Goal: Navigation & Orientation: Find specific page/section

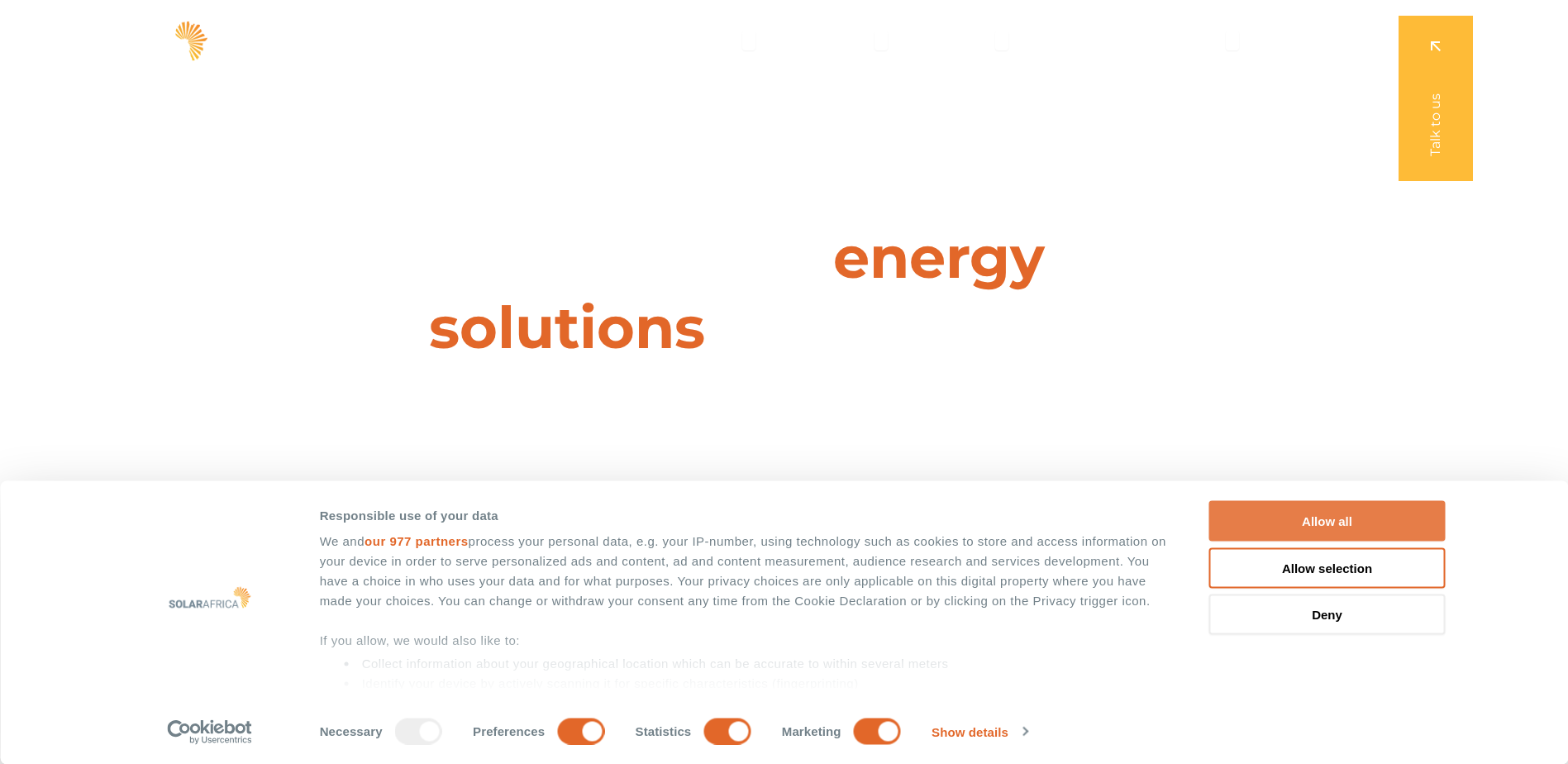
click at [1339, 522] on button "Allow all" at bounding box center [1327, 521] width 236 height 40
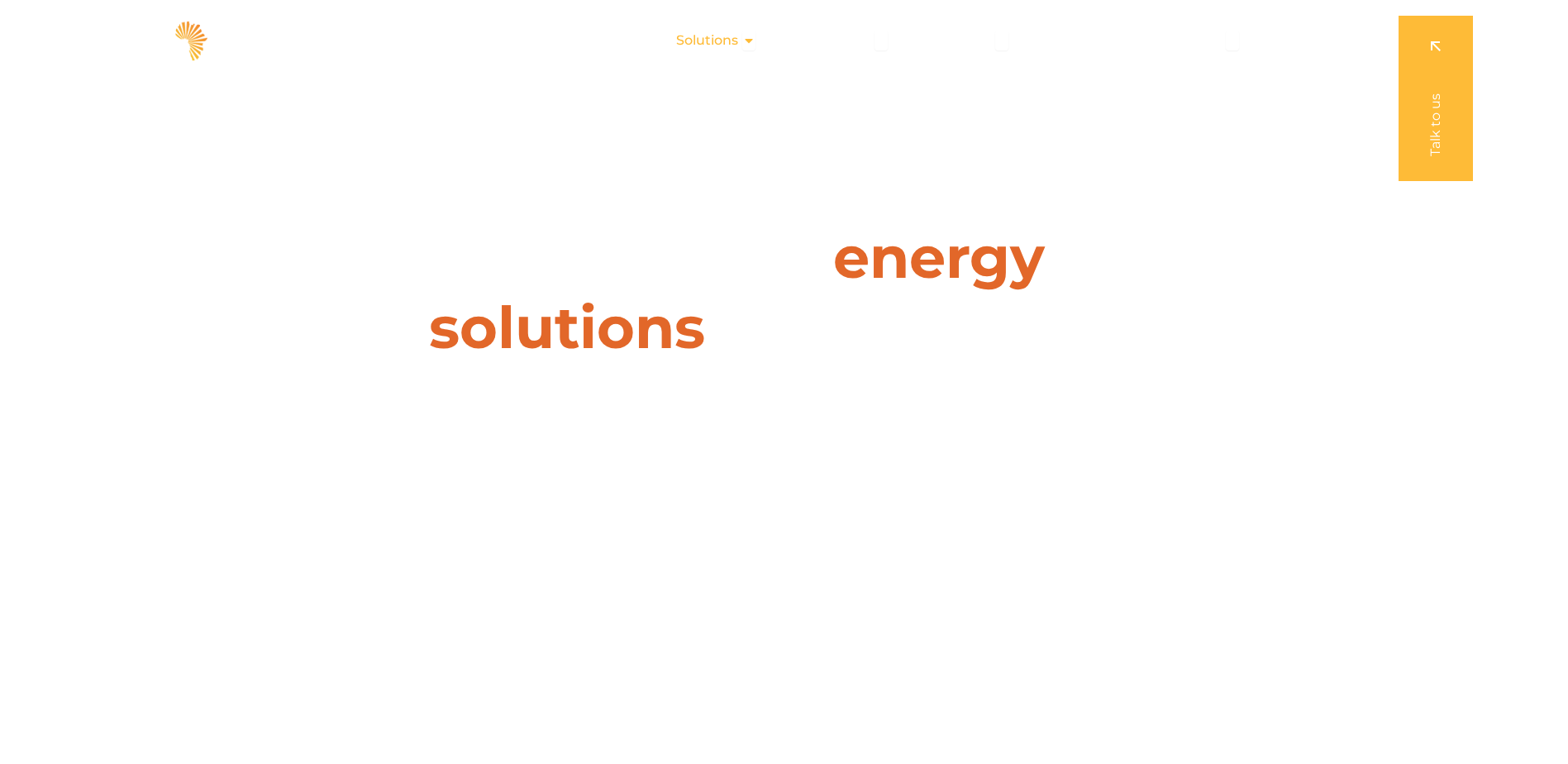
click at [745, 37] on div "Solutions Close Solutions Open Solutions" at bounding box center [716, 40] width 106 height 33
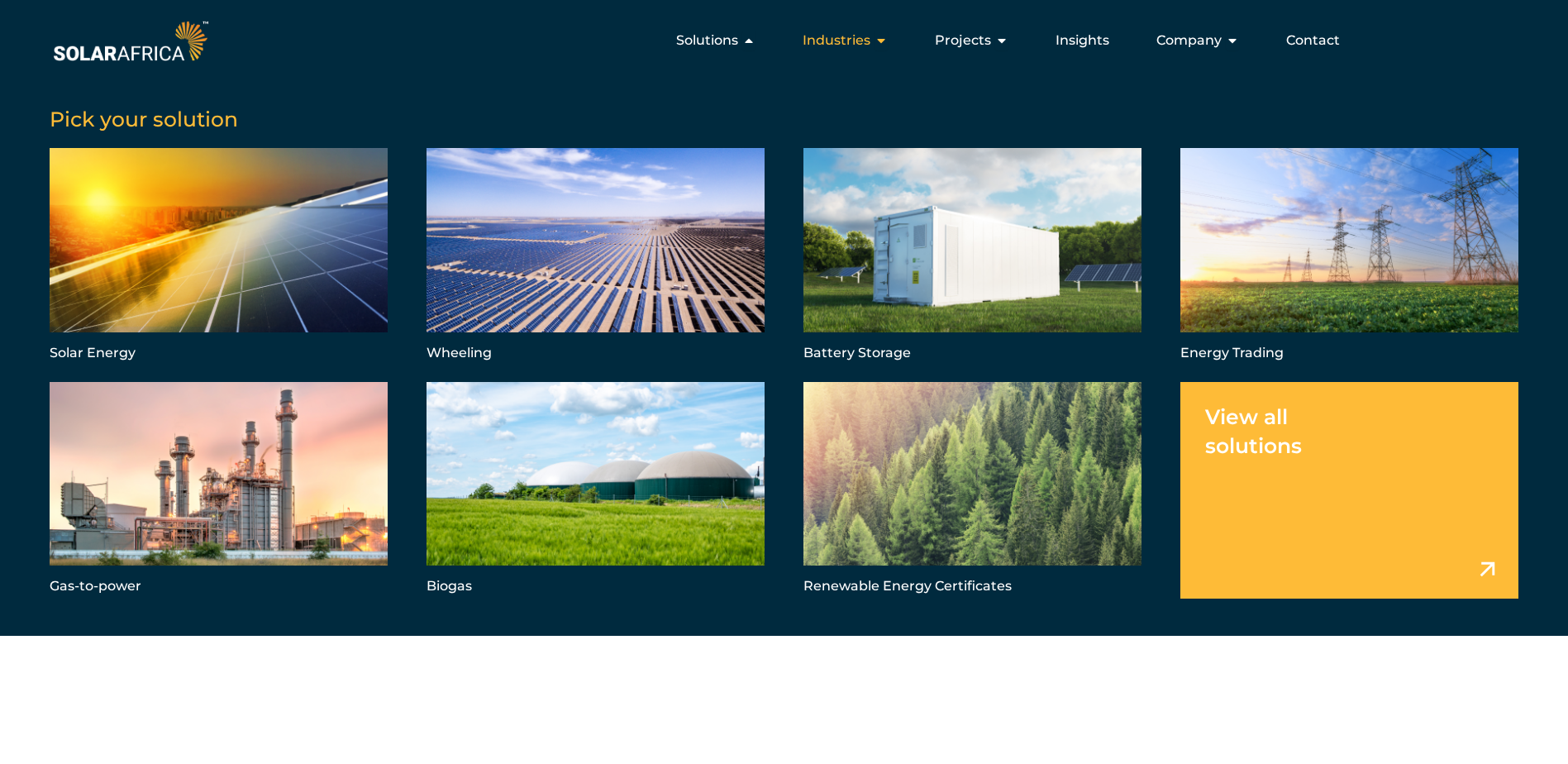
click at [869, 46] on span "Industries" at bounding box center [836, 40] width 68 height 20
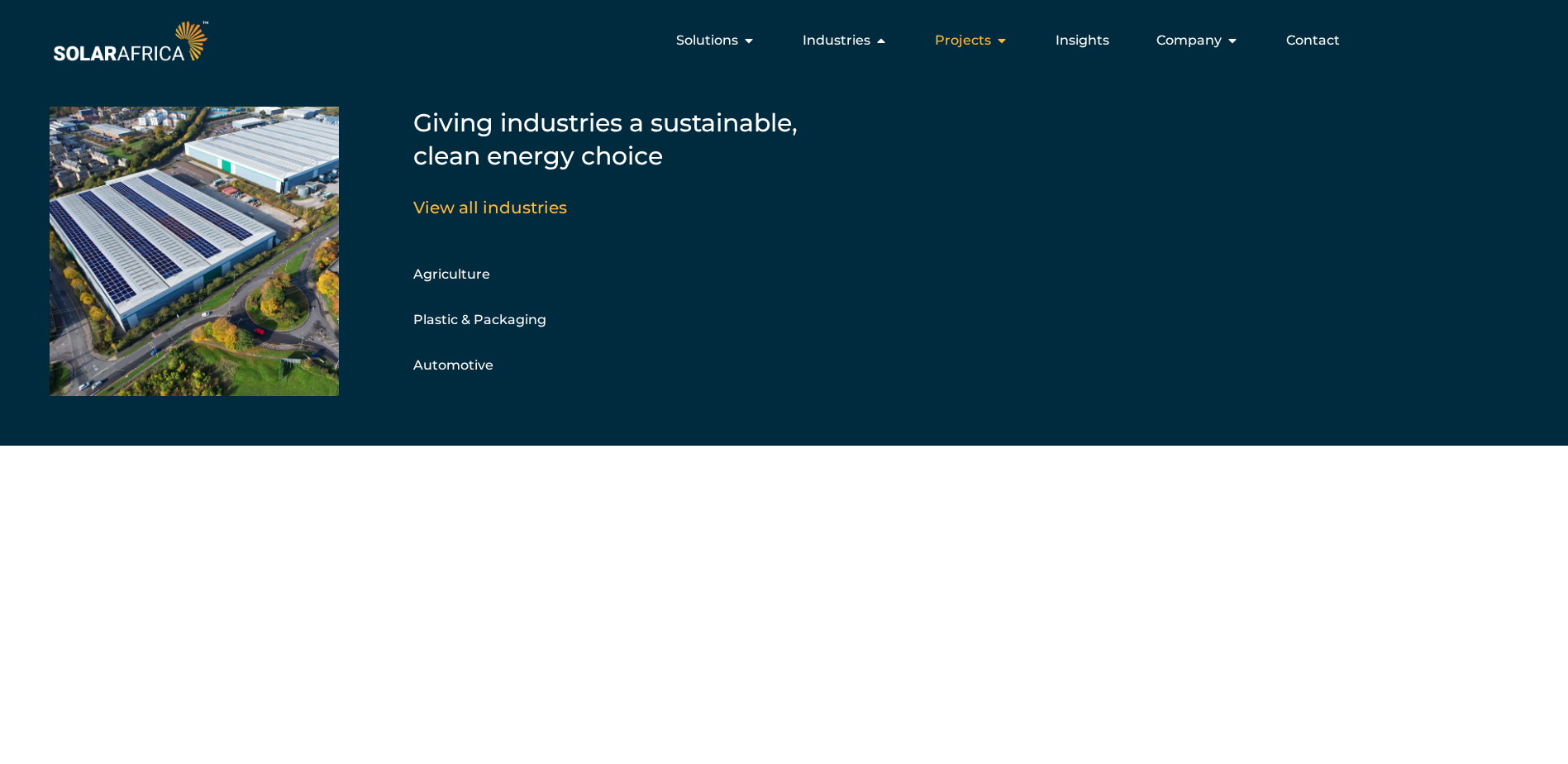
click at [959, 41] on span "Projects" at bounding box center [962, 40] width 56 height 20
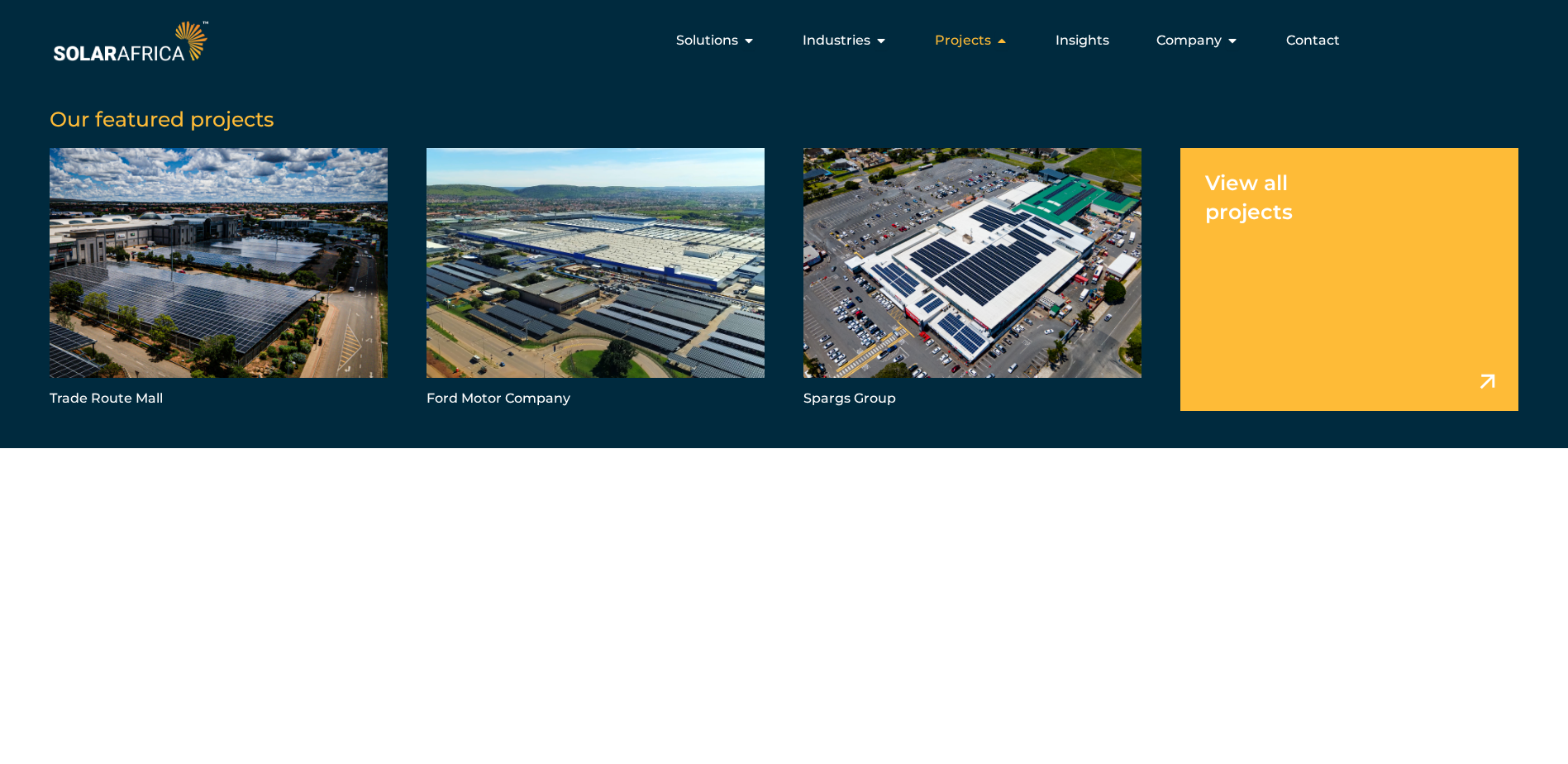
click at [998, 37] on icon "Menu" at bounding box center [1001, 40] width 13 height 13
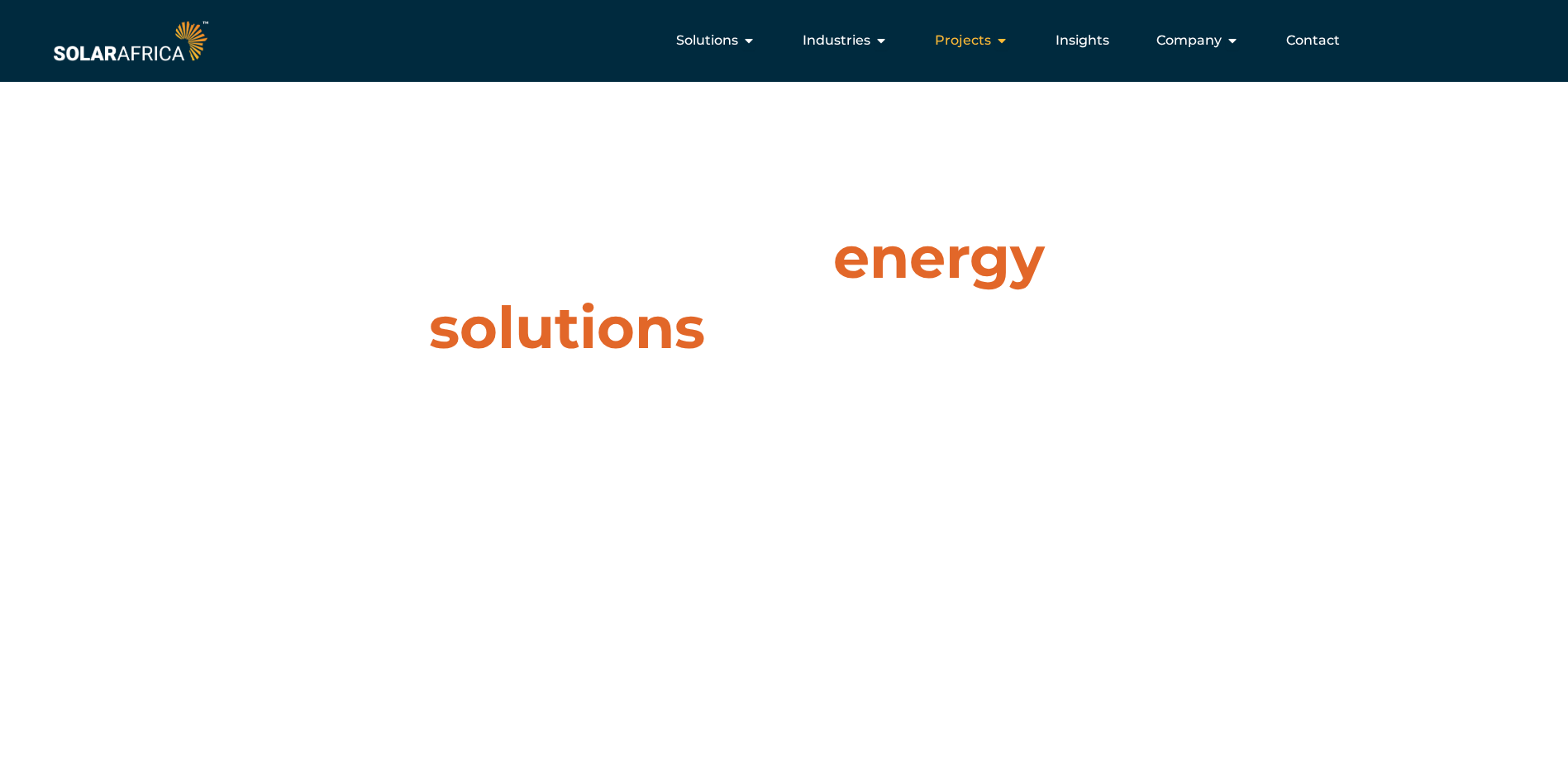
click at [998, 37] on icon "Menu" at bounding box center [1001, 40] width 13 height 13
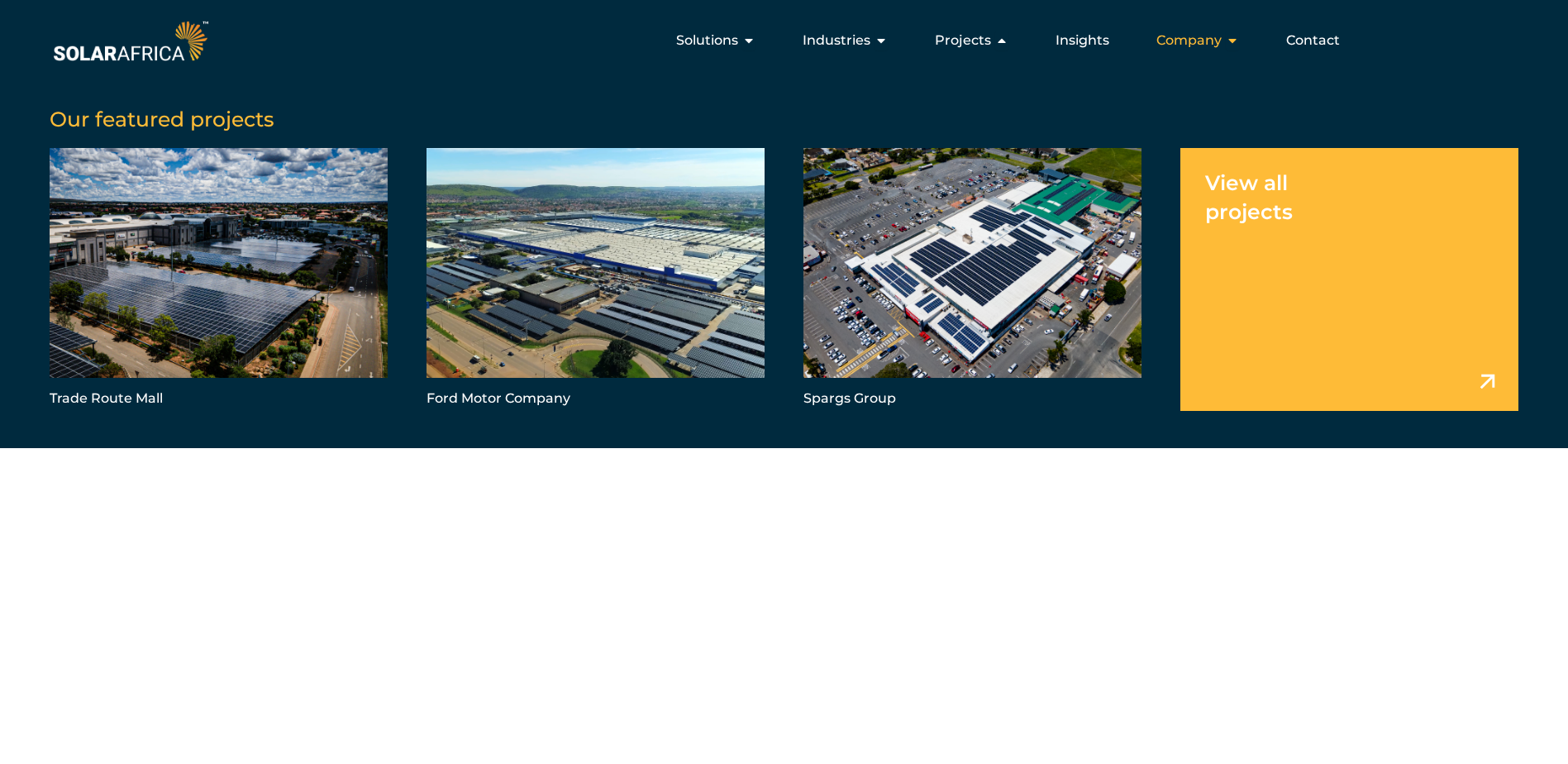
click at [1198, 38] on span "Company" at bounding box center [1189, 40] width 65 height 20
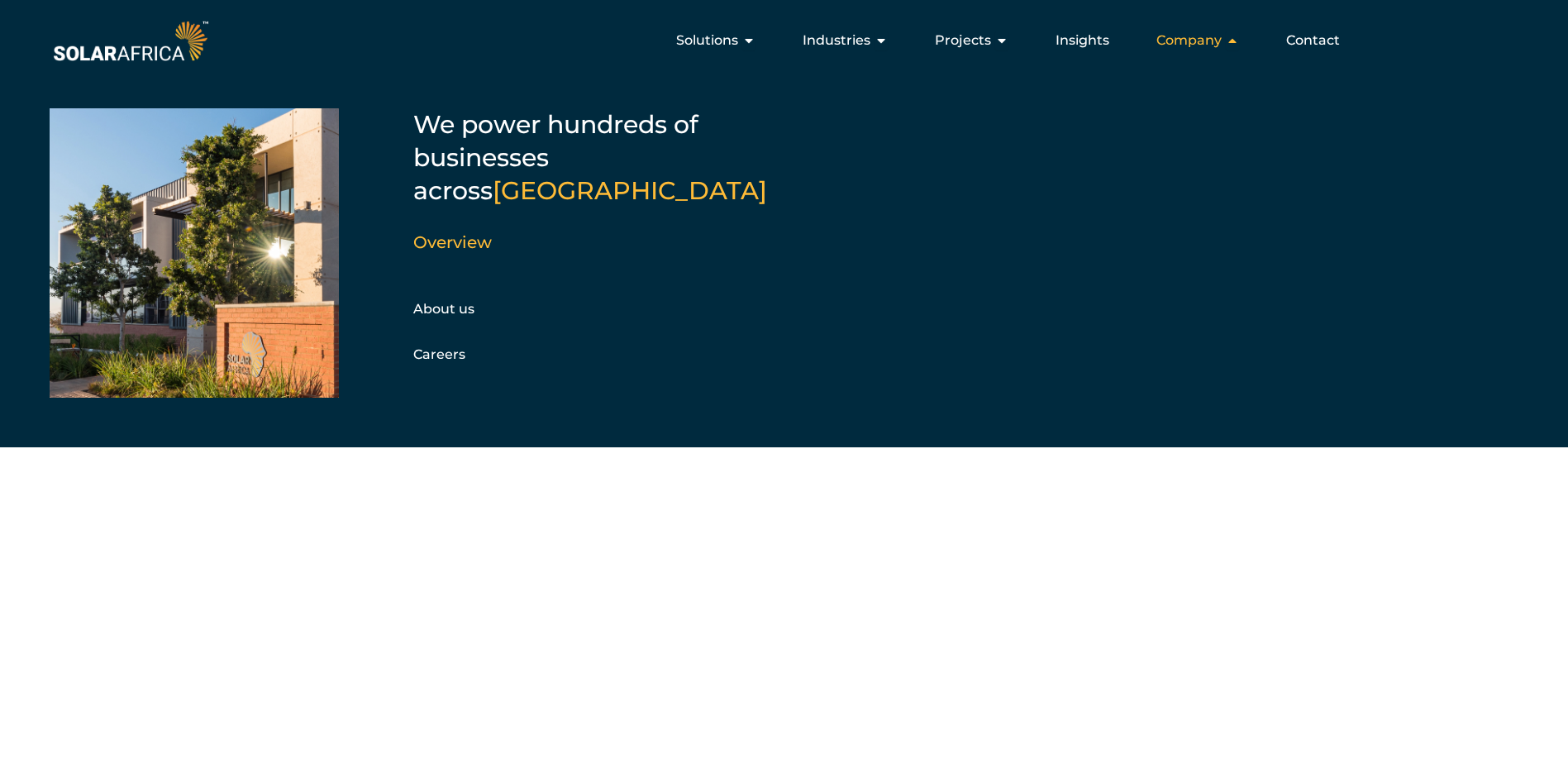
click at [1198, 38] on span "Company" at bounding box center [1189, 40] width 65 height 20
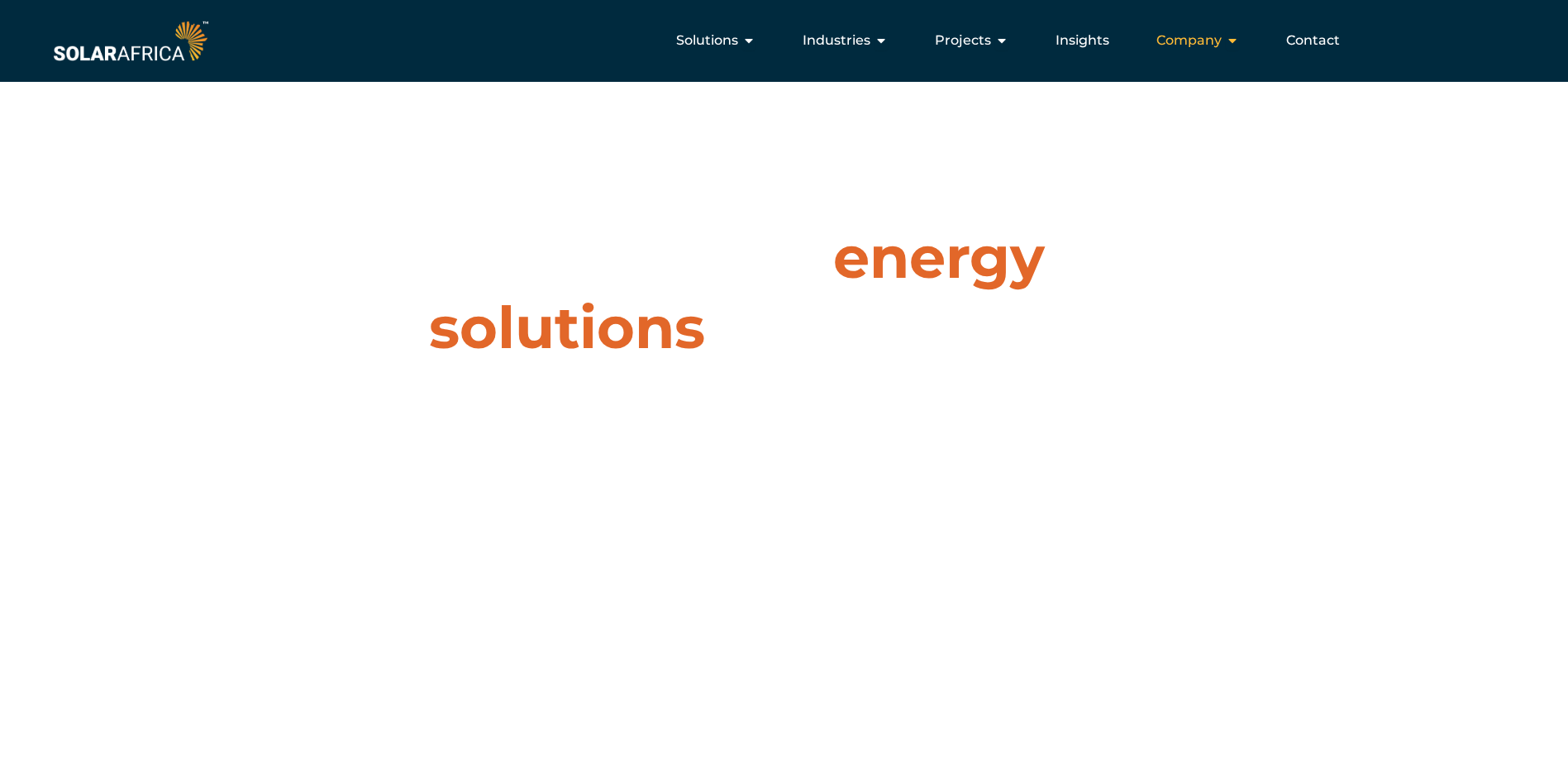
click at [1222, 33] on span "Company" at bounding box center [1189, 40] width 65 height 20
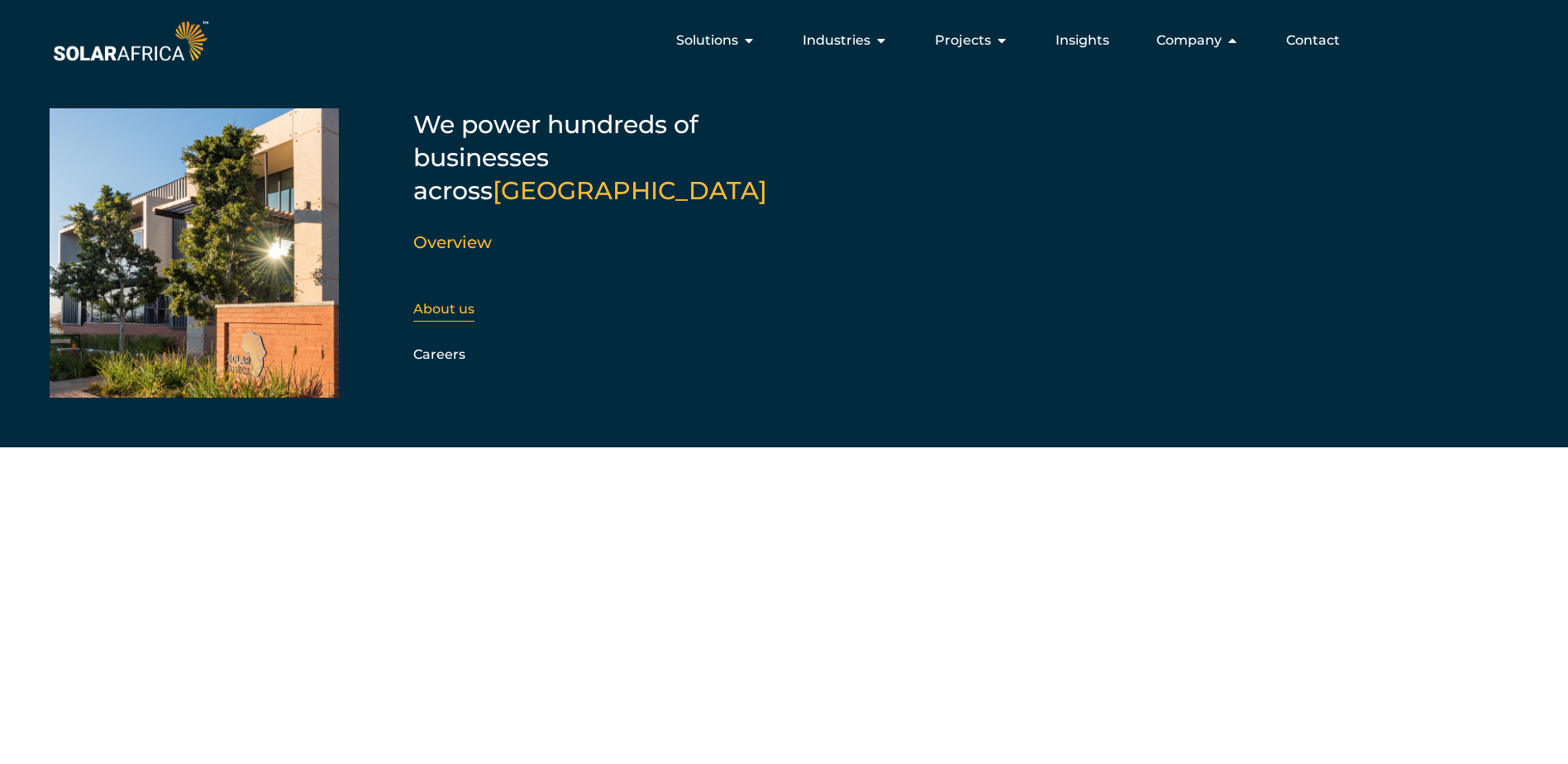
click at [430, 301] on link "About us" at bounding box center [443, 309] width 61 height 15
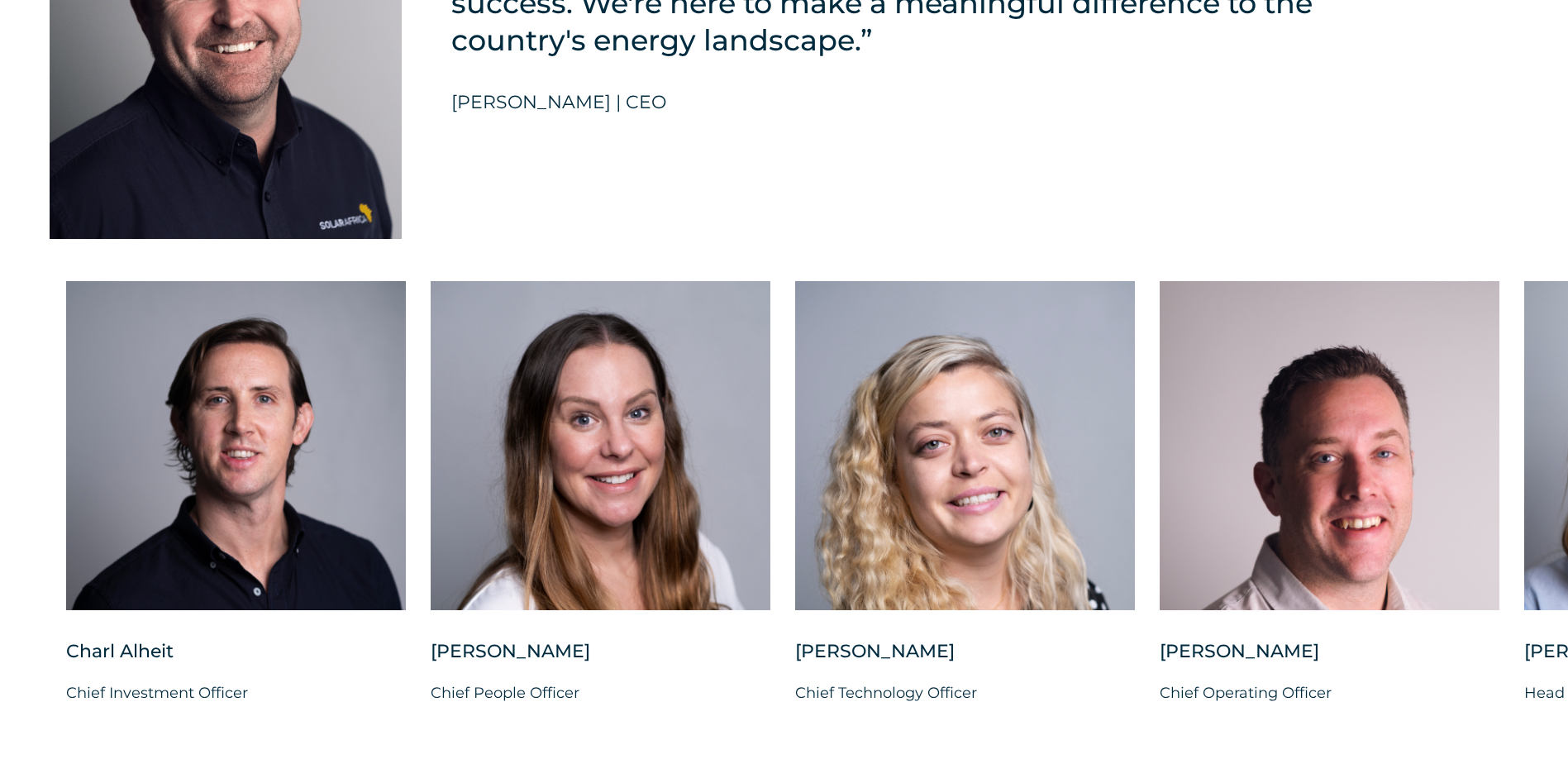
scroll to position [4051, 0]
